Goal: Navigation & Orientation: Find specific page/section

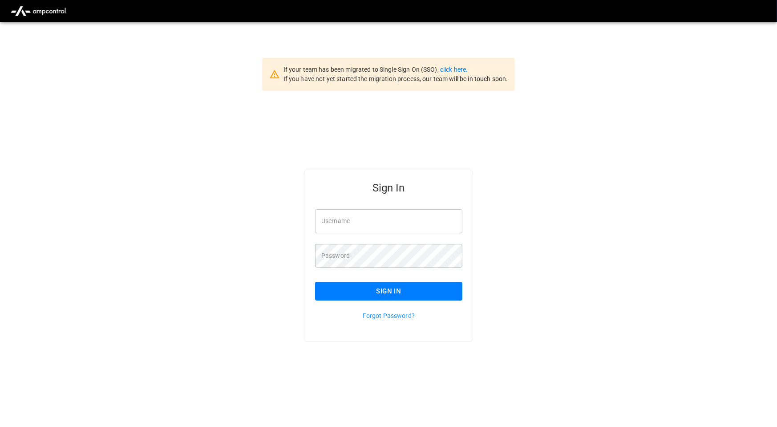
click at [359, 217] on input "Username" at bounding box center [388, 221] width 147 height 24
type input "**********"
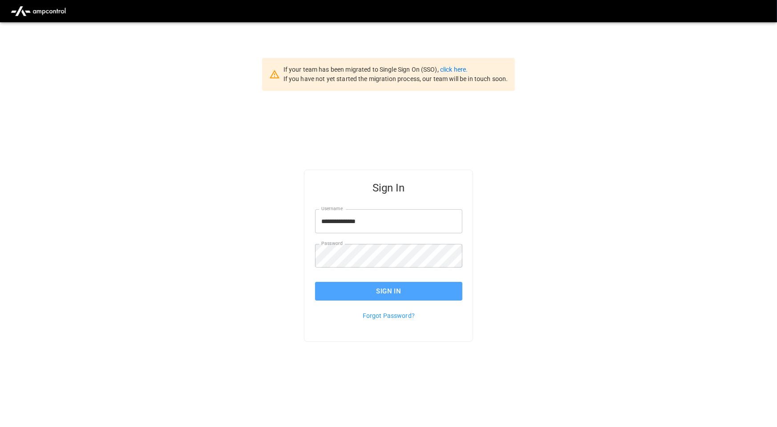
click at [440, 287] on button "Sign In" at bounding box center [388, 291] width 147 height 19
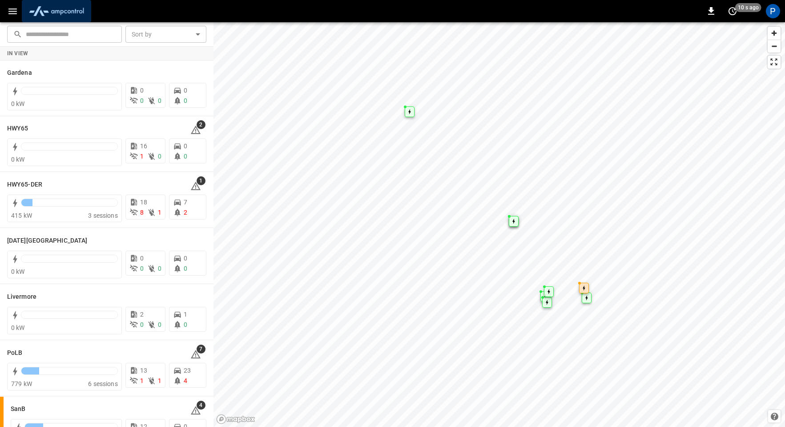
click at [76, 11] on img "menu" at bounding box center [56, 11] width 62 height 17
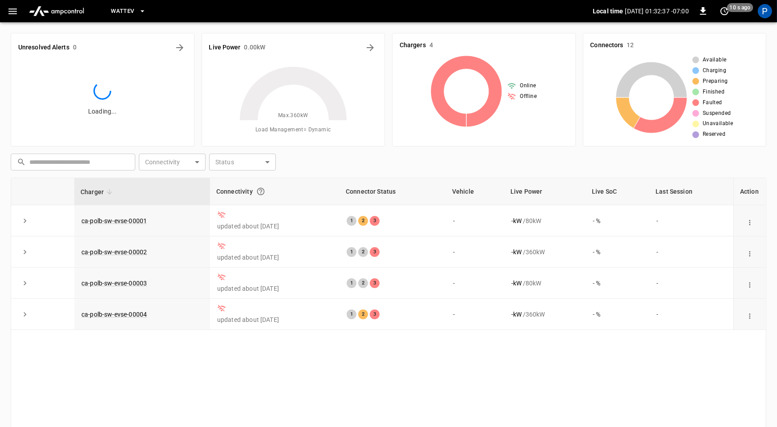
click at [123, 11] on span "WattEV" at bounding box center [122, 11] width 23 height 10
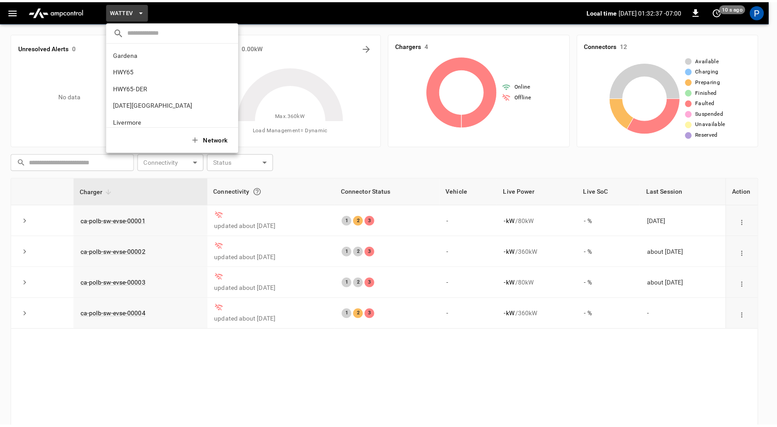
scroll to position [75, 0]
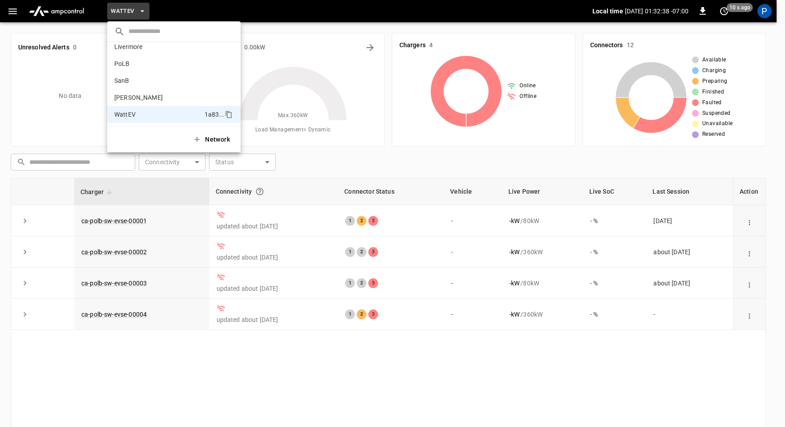
drag, startPoint x: 142, startPoint y: 83, endPoint x: 182, endPoint y: 152, distance: 79.9
click at [142, 83] on li "SanB 5792 ..." at bounding box center [174, 80] width 134 height 17
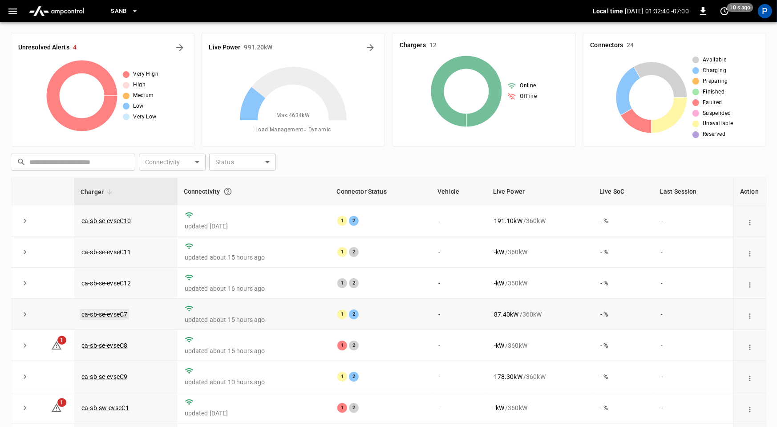
click at [122, 313] on link "ca-sb-se-evseC7" at bounding box center [104, 314] width 49 height 11
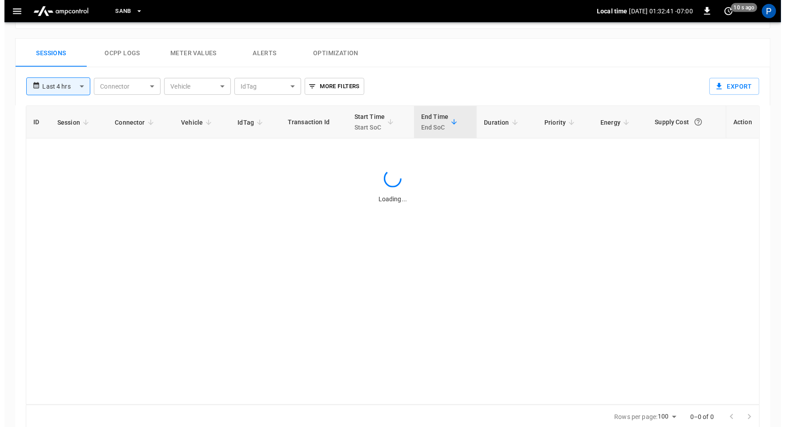
scroll to position [421, 0]
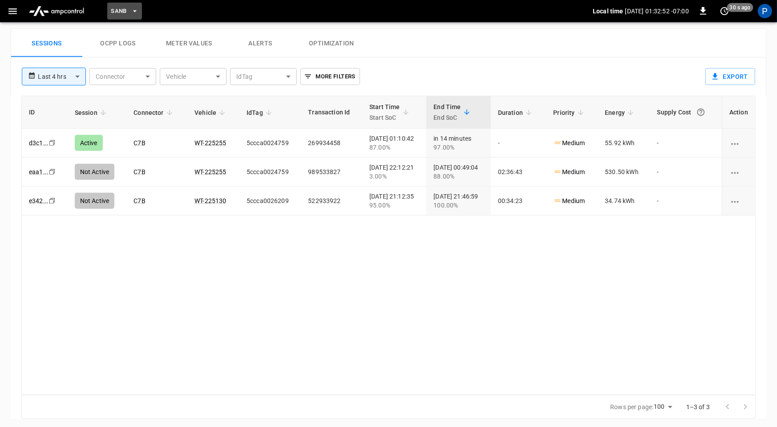
click at [126, 12] on span "SanB" at bounding box center [119, 11] width 16 height 10
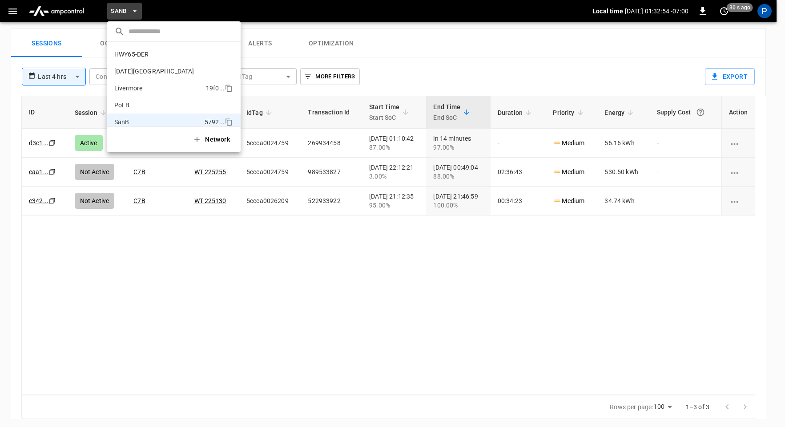
scroll to position [0, 0]
click at [154, 85] on li "HWY65-DER [DATE].." at bounding box center [174, 87] width 134 height 17
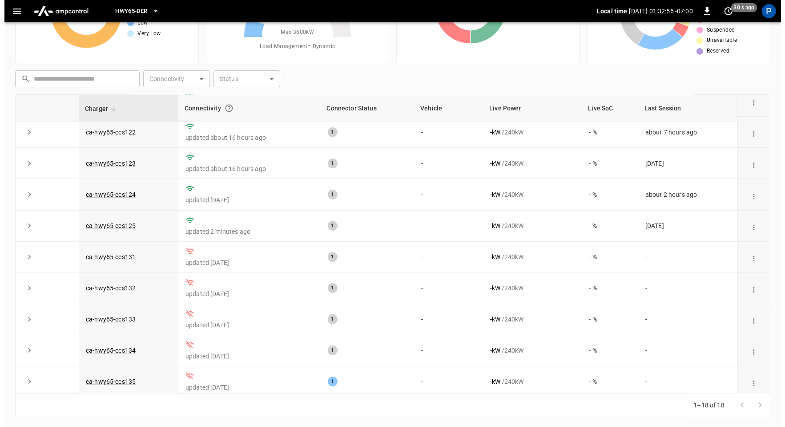
scroll to position [187, 0]
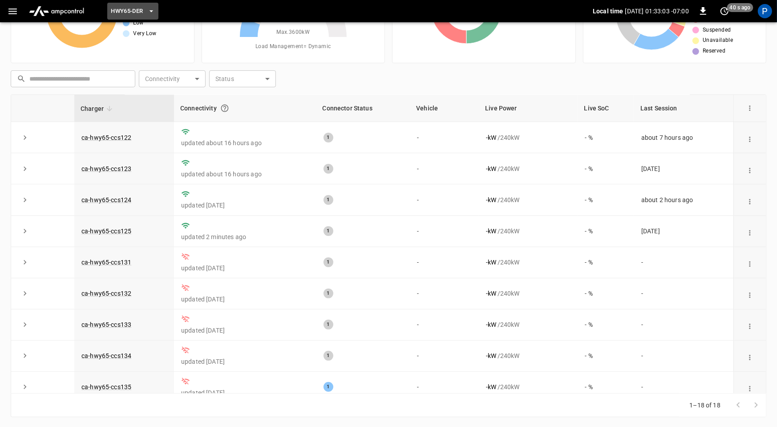
click at [137, 10] on span "HWY65-DER" at bounding box center [127, 11] width 32 height 10
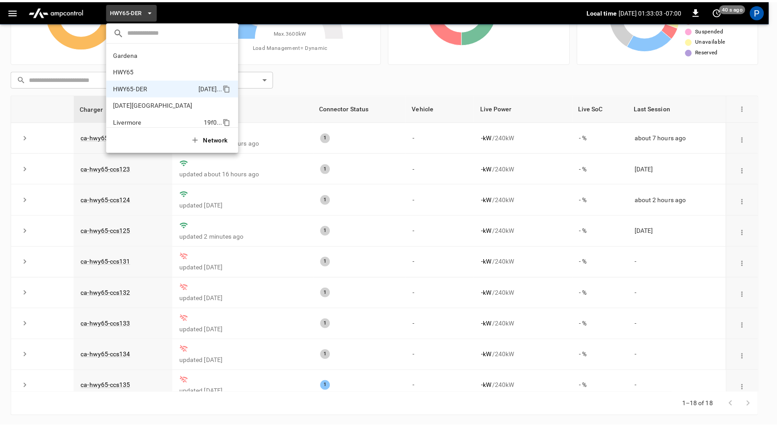
scroll to position [31, 0]
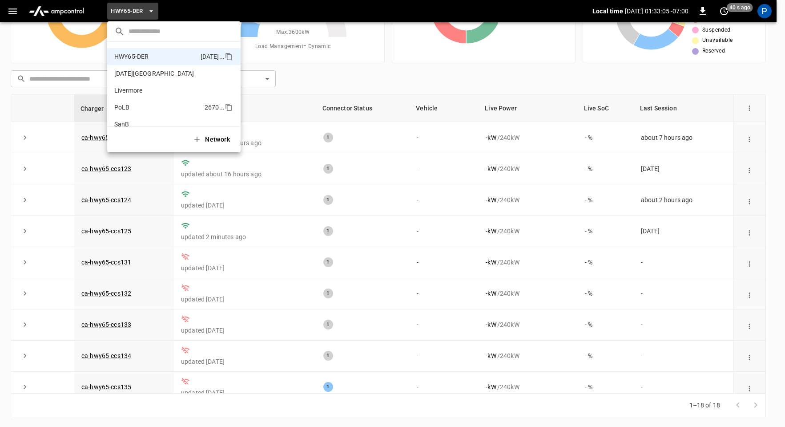
click at [149, 109] on li "PoLB 2670 ..." at bounding box center [174, 107] width 134 height 17
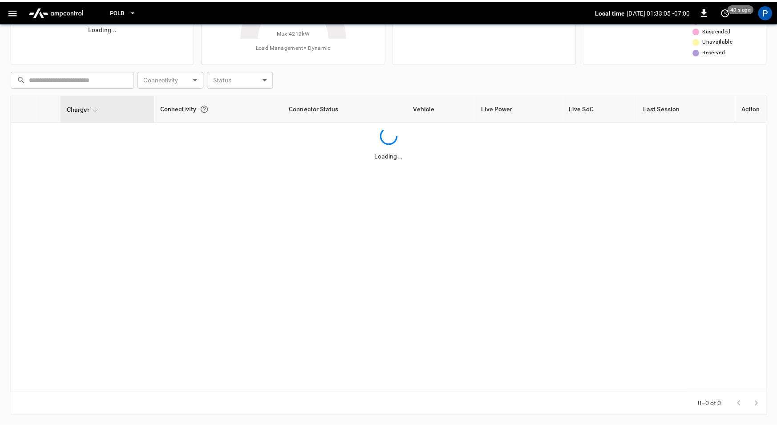
scroll to position [0, 0]
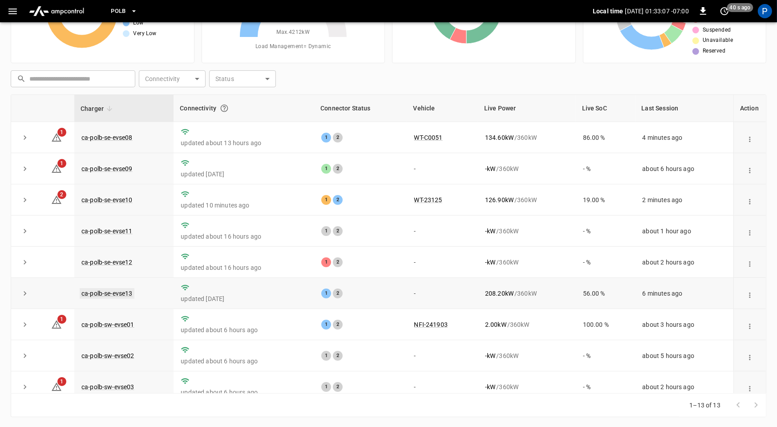
click at [116, 290] on link "ca-polb-se-evse13" at bounding box center [107, 293] width 55 height 11
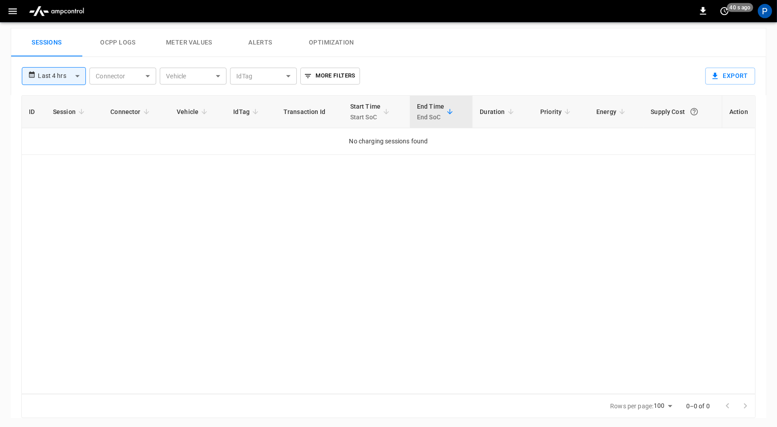
scroll to position [418, 0]
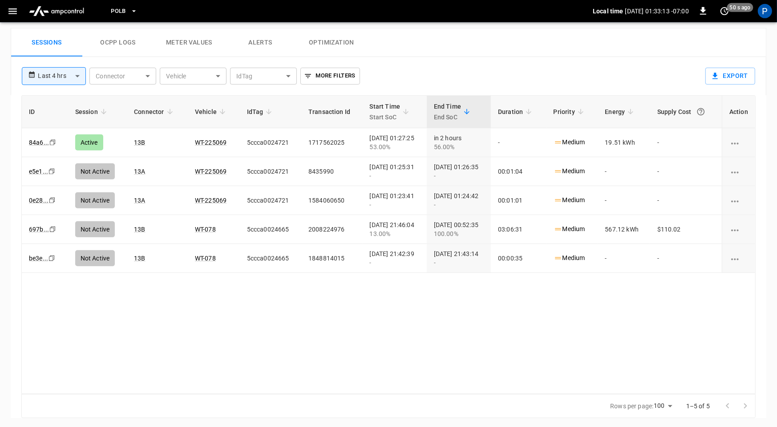
click at [69, 8] on img "menu" at bounding box center [56, 11] width 62 height 17
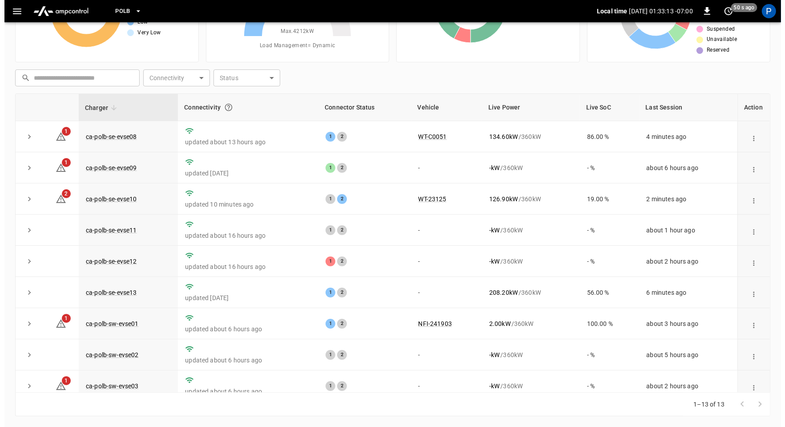
scroll to position [83, 0]
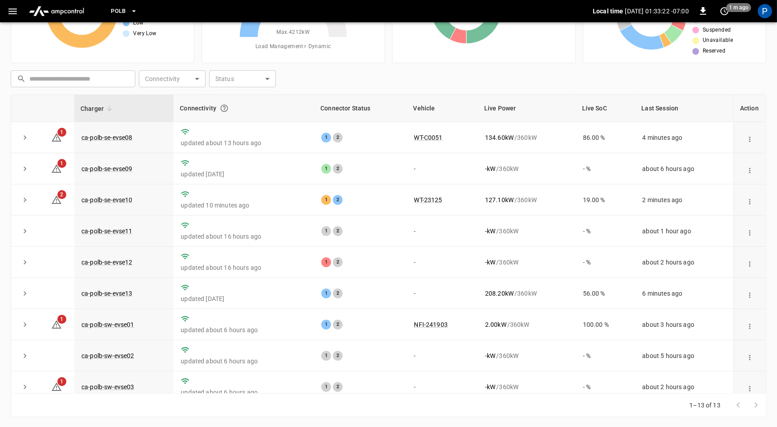
click at [122, 10] on span "PoLB" at bounding box center [118, 11] width 15 height 10
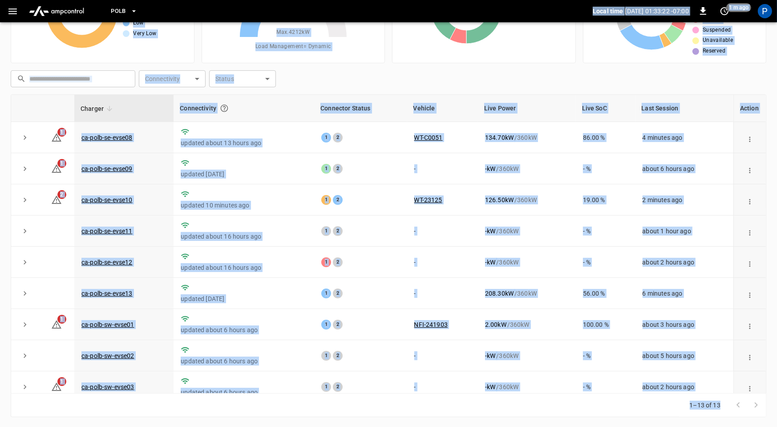
click at [125, 10] on span "PoLB" at bounding box center [118, 11] width 15 height 10
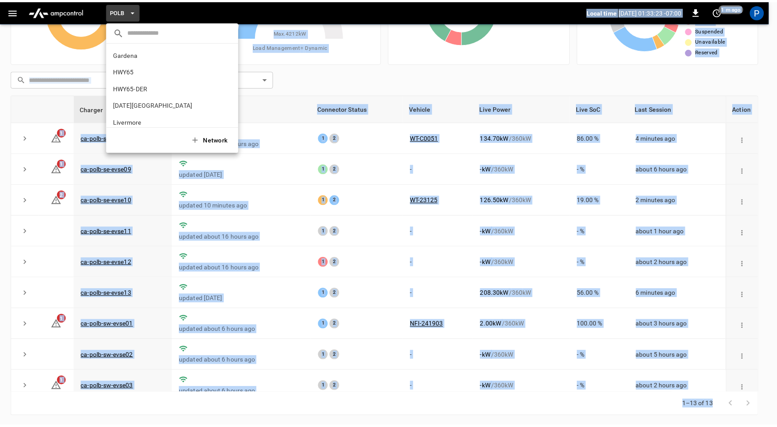
scroll to position [75, 0]
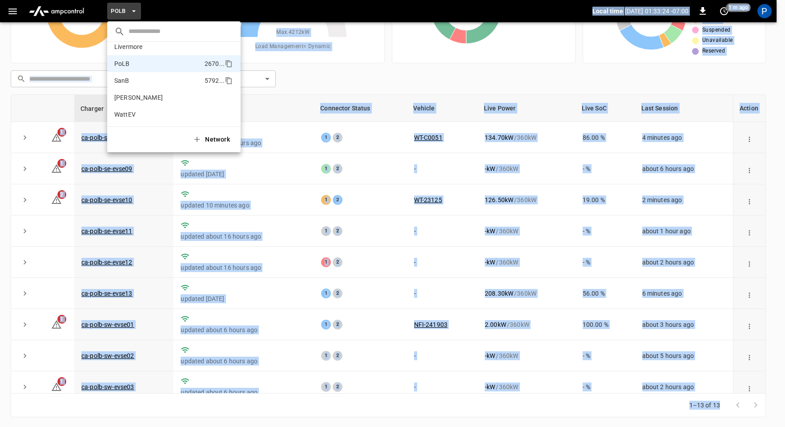
click at [154, 75] on li "SanB 5792 ..." at bounding box center [174, 80] width 134 height 17
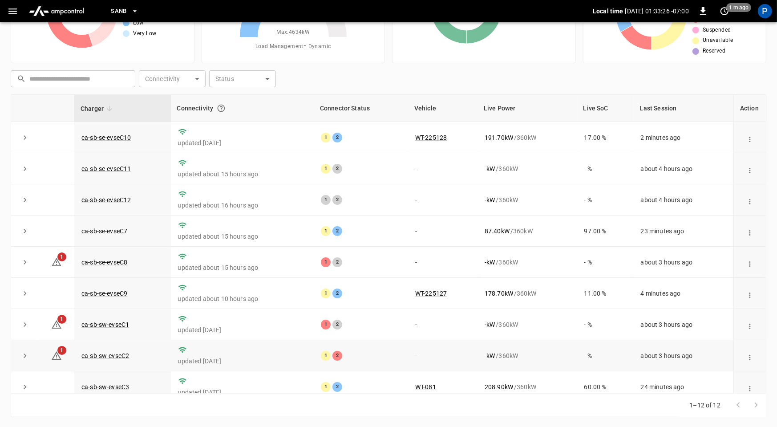
click at [97, 357] on td "ca-sb-sw-evseC2" at bounding box center [122, 355] width 97 height 31
click at [104, 350] on link "ca-sb-sw-evseC2" at bounding box center [105, 355] width 51 height 11
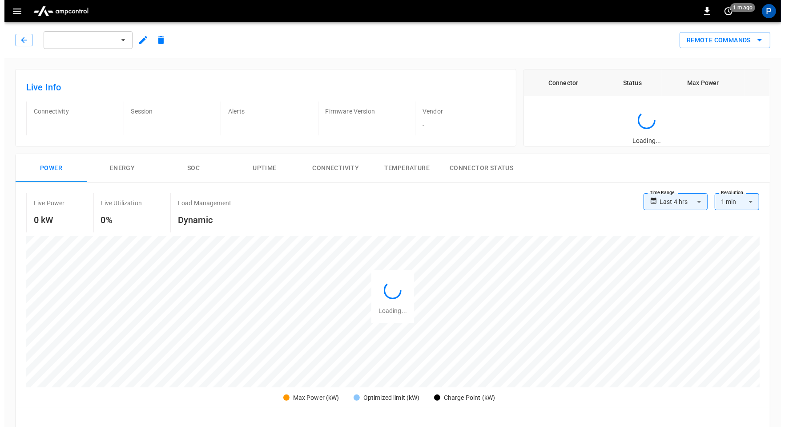
scroll to position [418, 0]
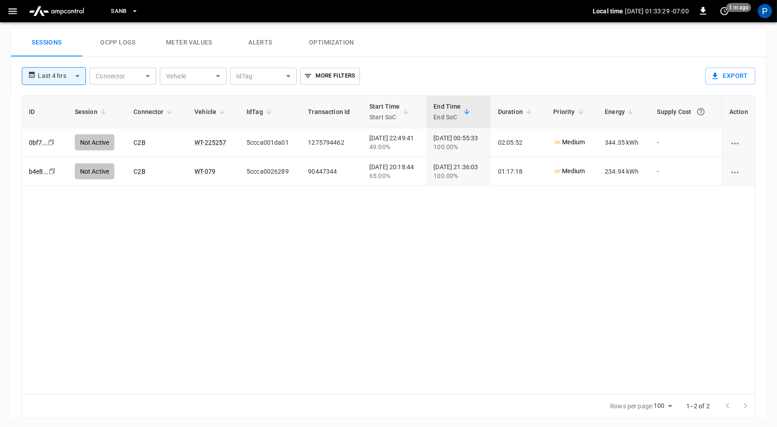
click at [267, 43] on button "Alerts" at bounding box center [260, 42] width 71 height 28
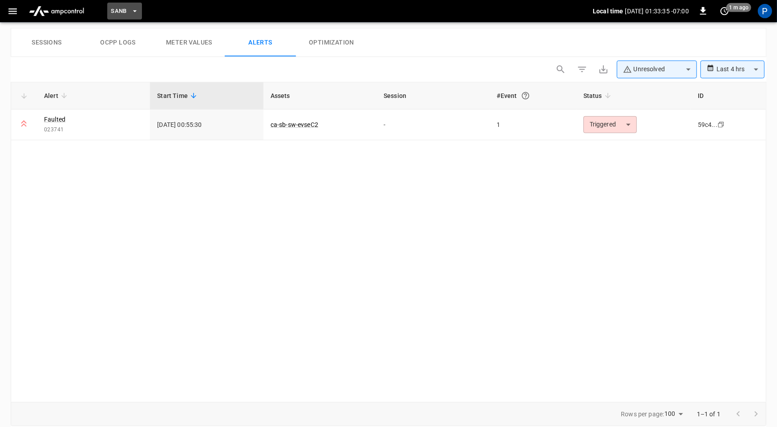
click at [129, 13] on button "SanB" at bounding box center [124, 11] width 35 height 17
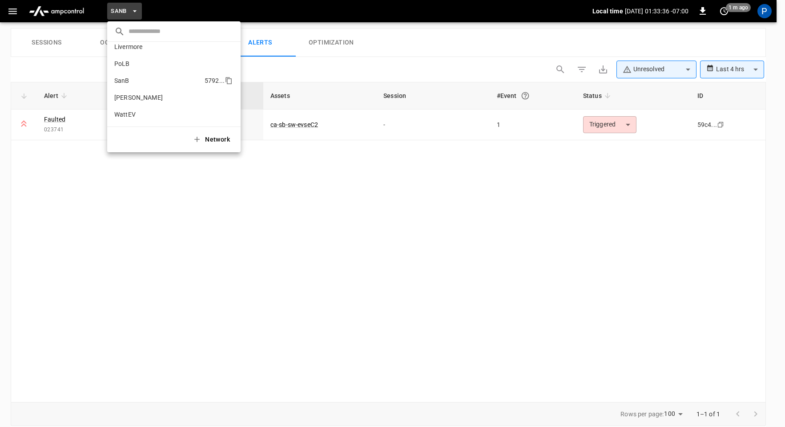
scroll to position [0, 0]
click at [152, 88] on li "HWY65-DER [DATE].." at bounding box center [174, 87] width 134 height 17
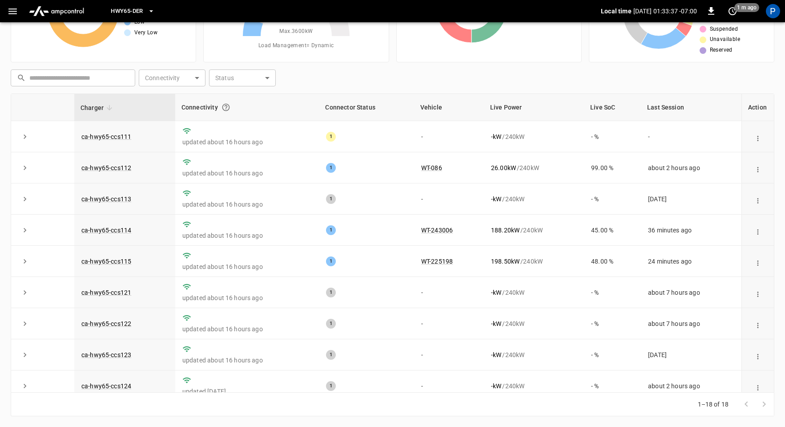
scroll to position [83, 0]
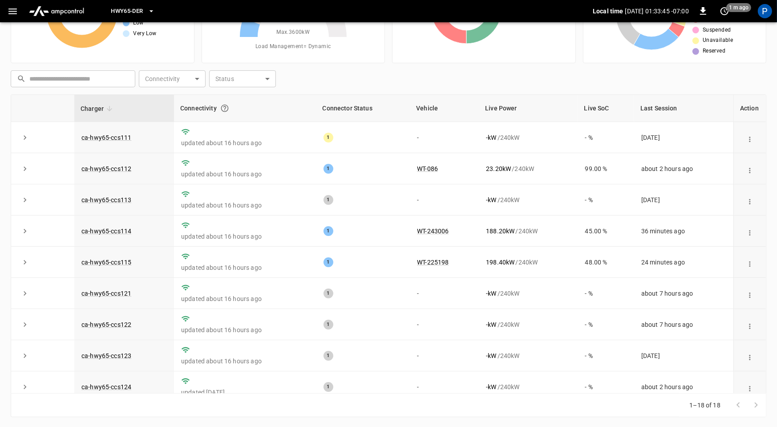
click at [145, 12] on button "HWY65-DER" at bounding box center [132, 11] width 51 height 17
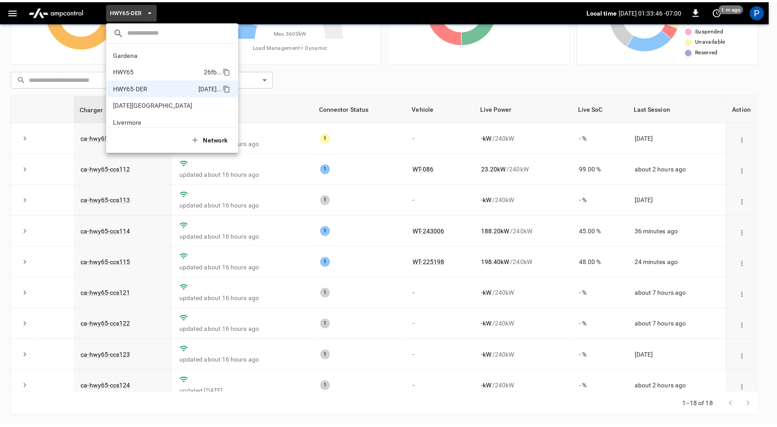
scroll to position [31, 0]
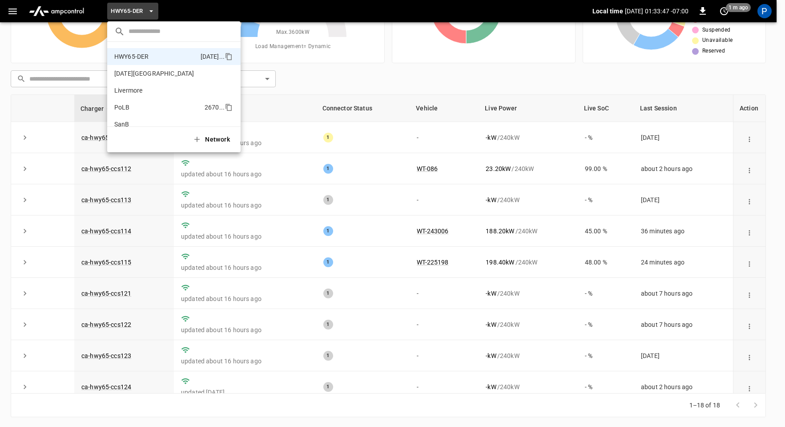
click at [146, 109] on li "PoLB 2670 ..." at bounding box center [174, 107] width 134 height 17
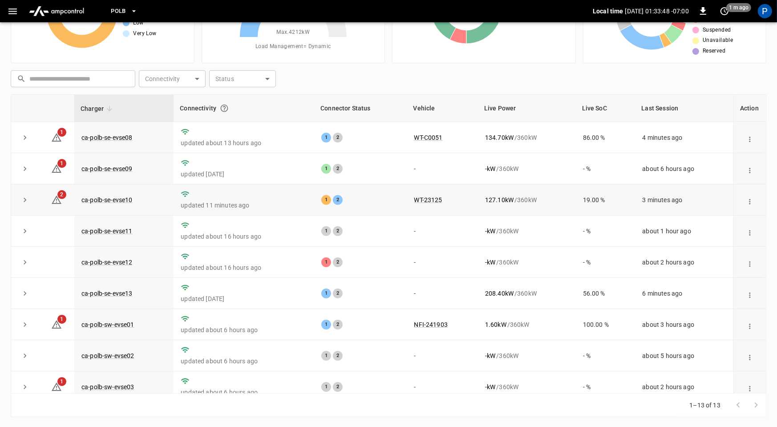
click at [117, 203] on td "ca-polb-se-evse10" at bounding box center [123, 199] width 99 height 31
click at [114, 197] on link "ca-polb-se-evse10" at bounding box center [107, 199] width 55 height 11
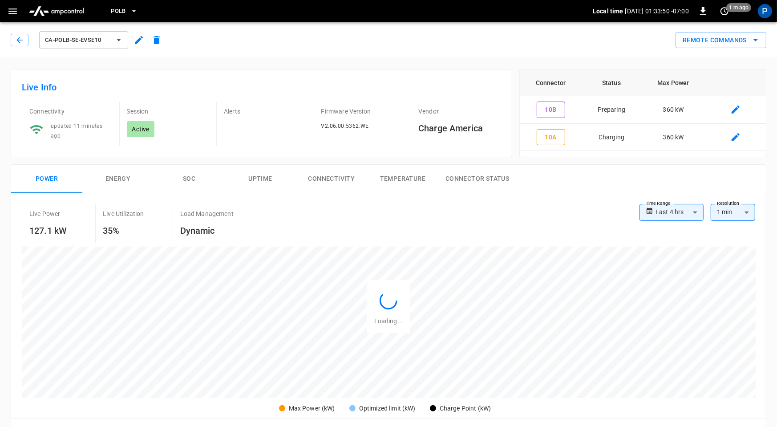
scroll to position [421, 0]
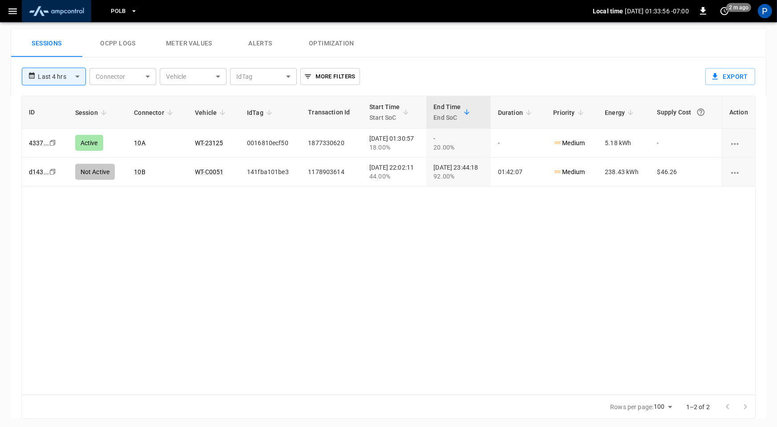
drag, startPoint x: 74, startPoint y: 9, endPoint x: 77, endPoint y: 15, distance: 6.4
click at [74, 9] on img "menu" at bounding box center [56, 11] width 62 height 17
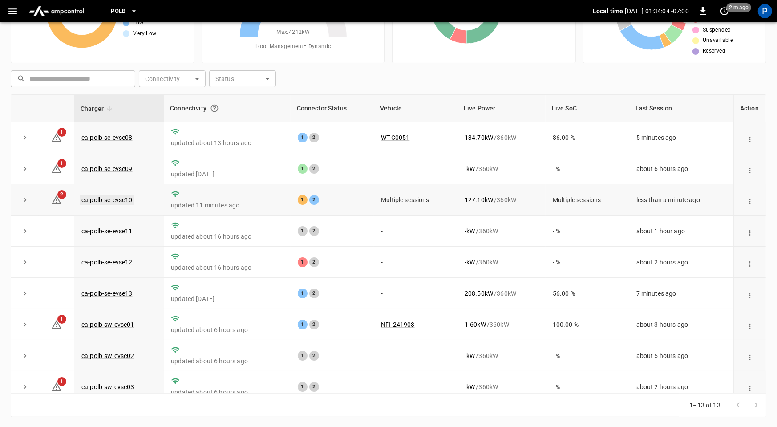
click at [125, 195] on link "ca-polb-se-evse10" at bounding box center [107, 199] width 55 height 11
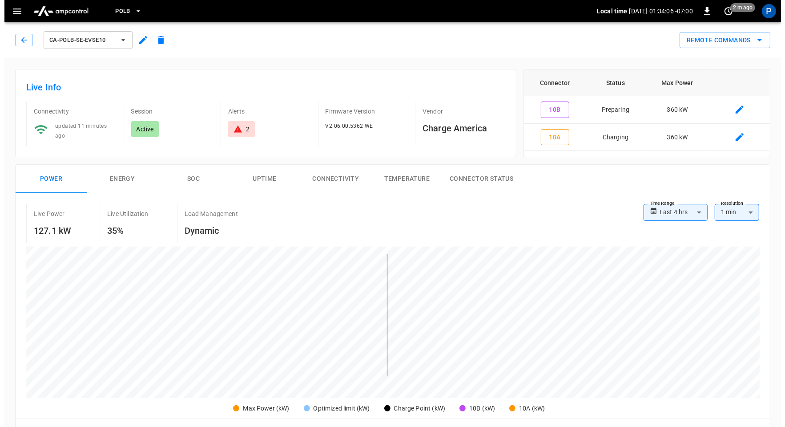
scroll to position [421, 0]
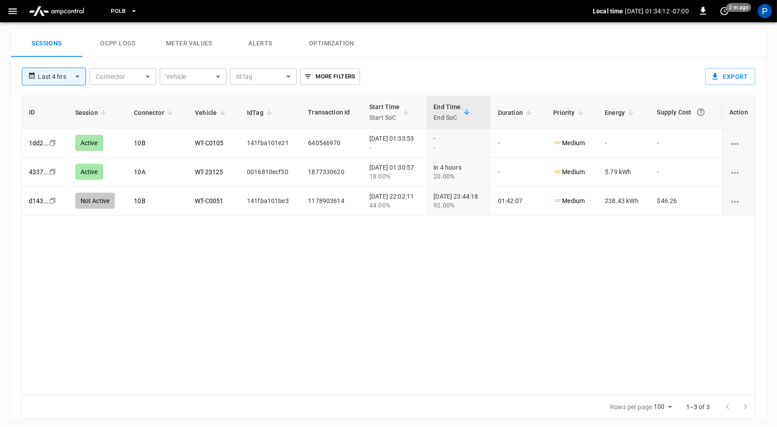
click at [114, 12] on span "PoLB" at bounding box center [118, 11] width 15 height 10
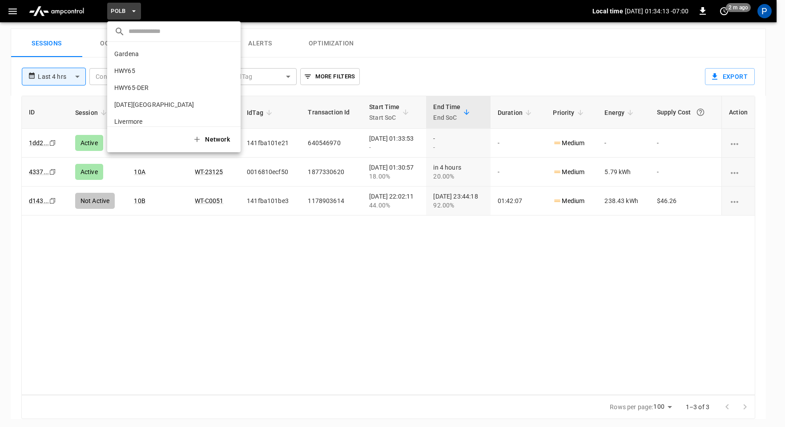
scroll to position [75, 0]
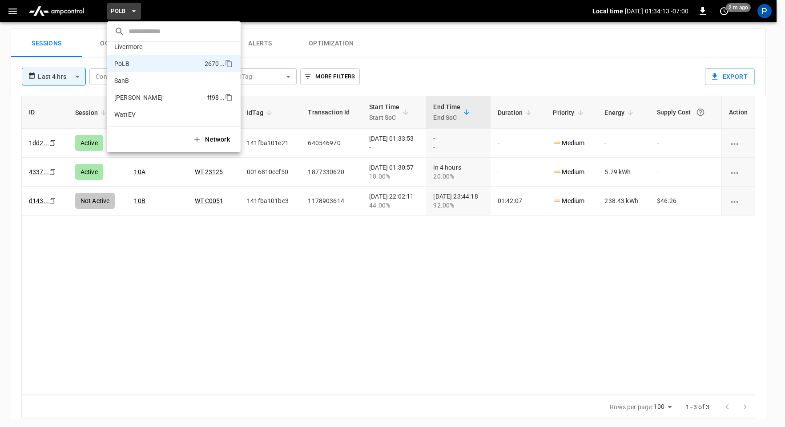
click at [144, 87] on li "SanB 5792 ..." at bounding box center [174, 80] width 134 height 17
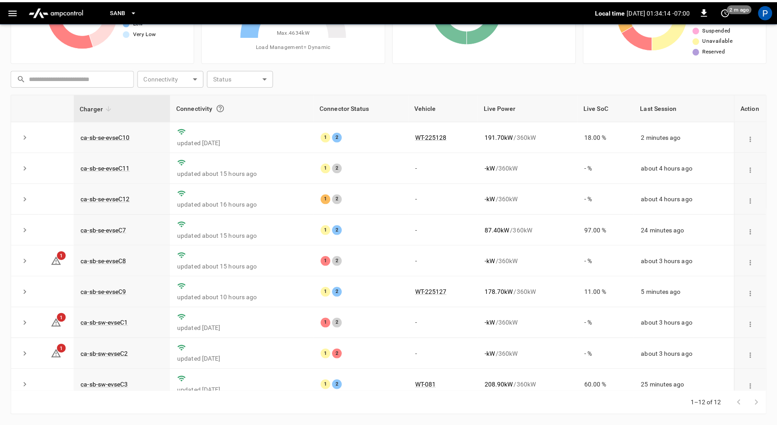
scroll to position [83, 0]
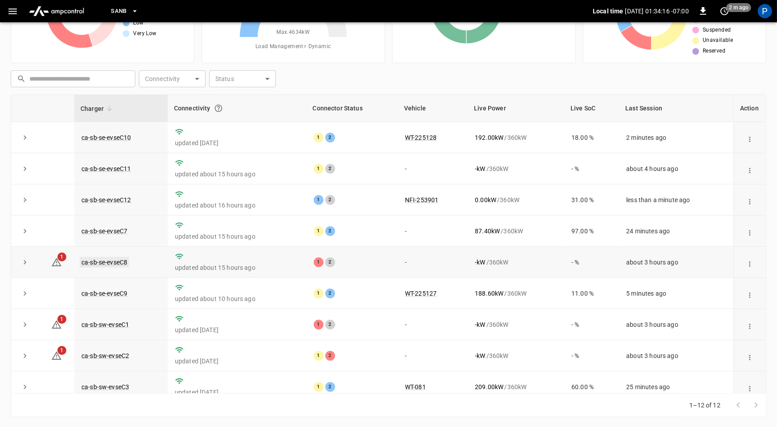
click at [120, 263] on link "ca-sb-se-evseC8" at bounding box center [104, 262] width 49 height 11
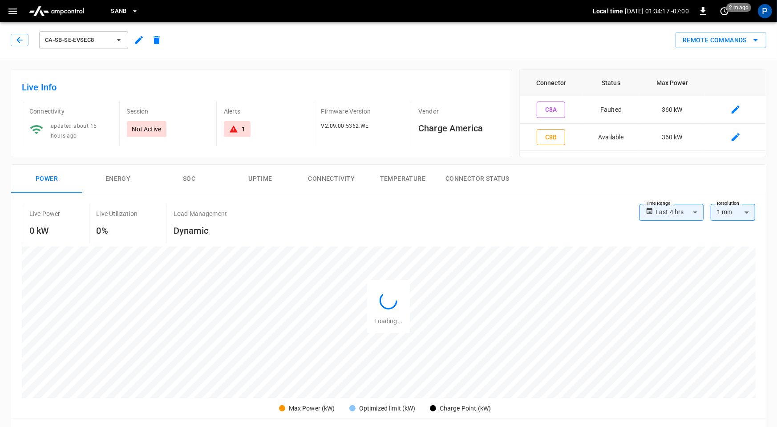
scroll to position [421, 0]
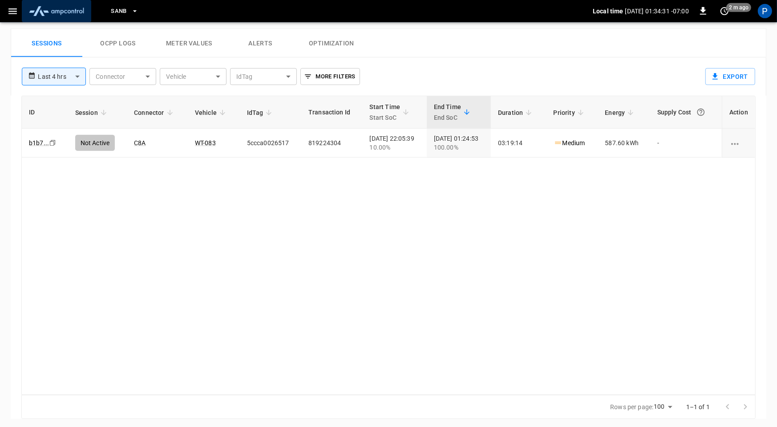
drag, startPoint x: 59, startPoint y: 14, endPoint x: 62, endPoint y: 20, distance: 6.8
click at [59, 14] on img "menu" at bounding box center [56, 11] width 62 height 17
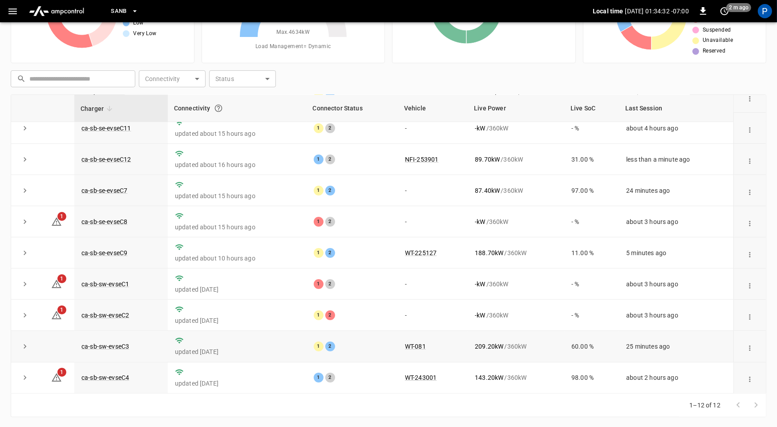
scroll to position [39, 0]
click at [111, 346] on link "ca-sb-sw-evseC3" at bounding box center [105, 347] width 51 height 11
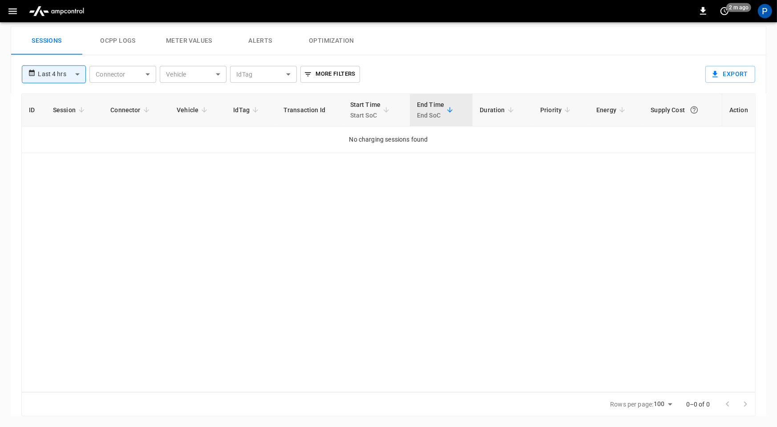
scroll to position [418, 0]
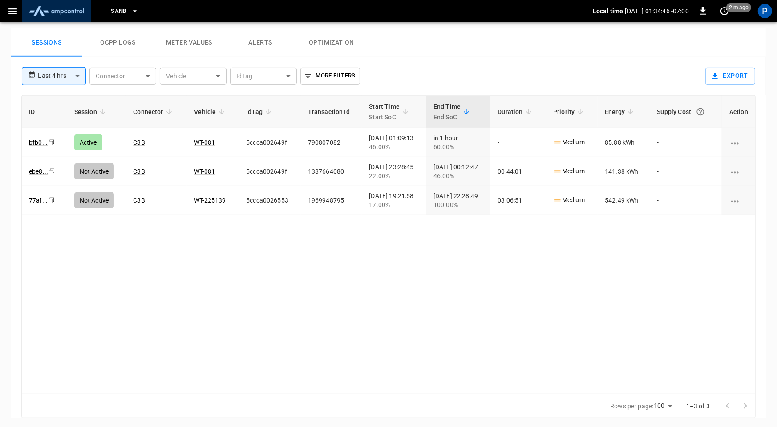
click at [49, 16] on img "menu" at bounding box center [56, 11] width 62 height 17
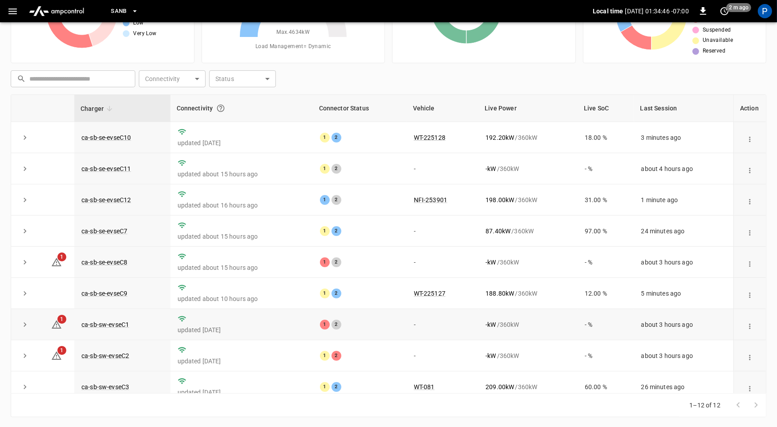
scroll to position [101, 0]
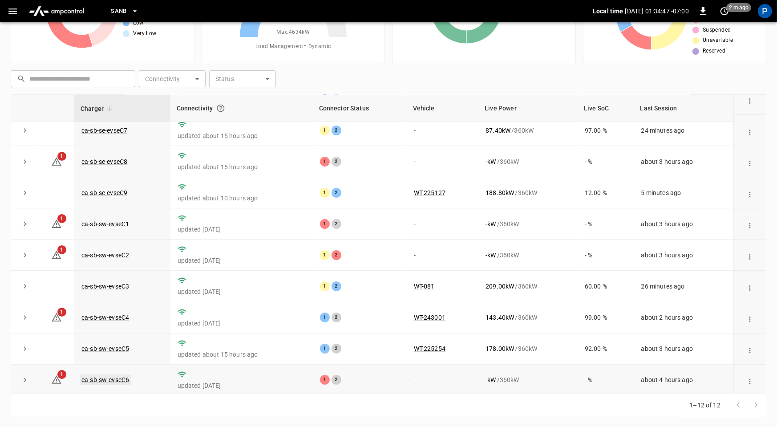
click at [126, 379] on link "ca-sb-sw-evseC6" at bounding box center [105, 379] width 51 height 11
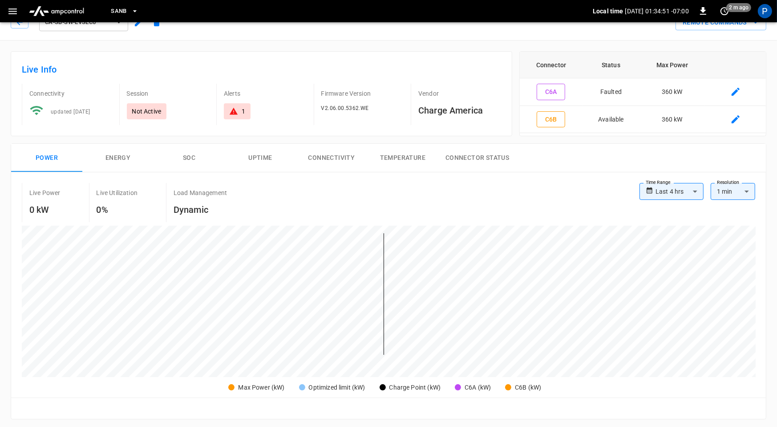
scroll to position [418, 0]
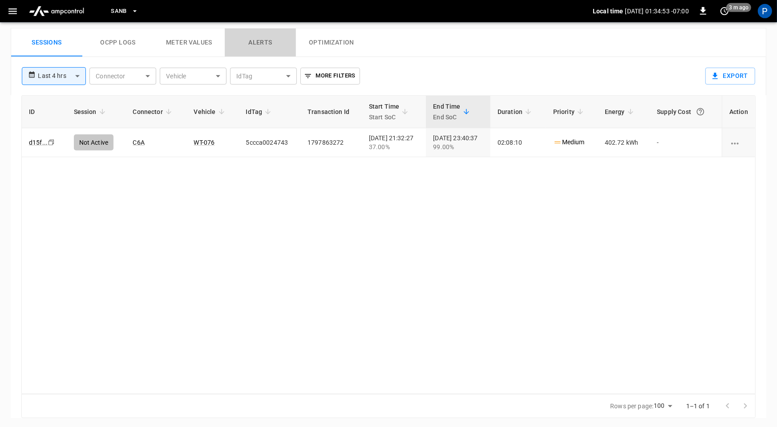
click at [248, 38] on button "Alerts" at bounding box center [260, 42] width 71 height 28
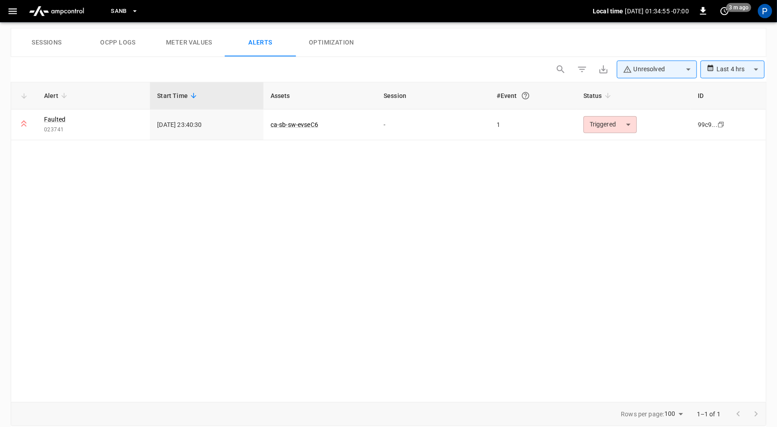
click at [53, 6] on img "menu" at bounding box center [56, 11] width 62 height 17
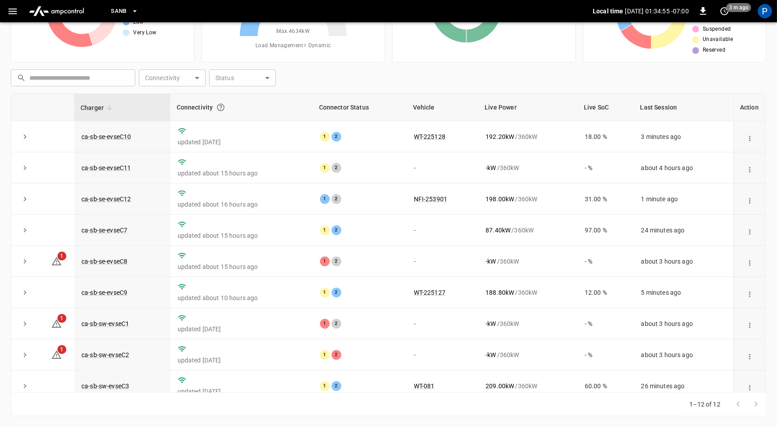
scroll to position [83, 0]
